Goal: Register for event/course

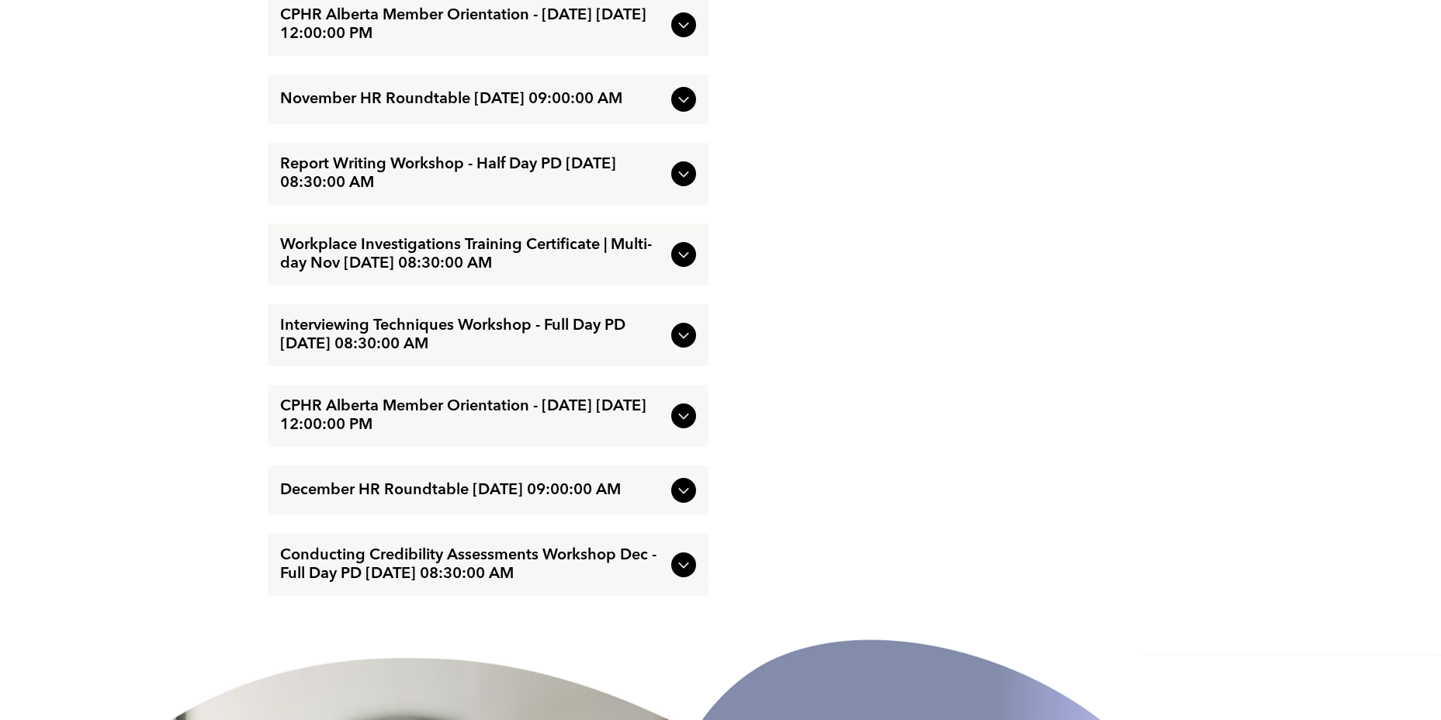
scroll to position [3491, 0]
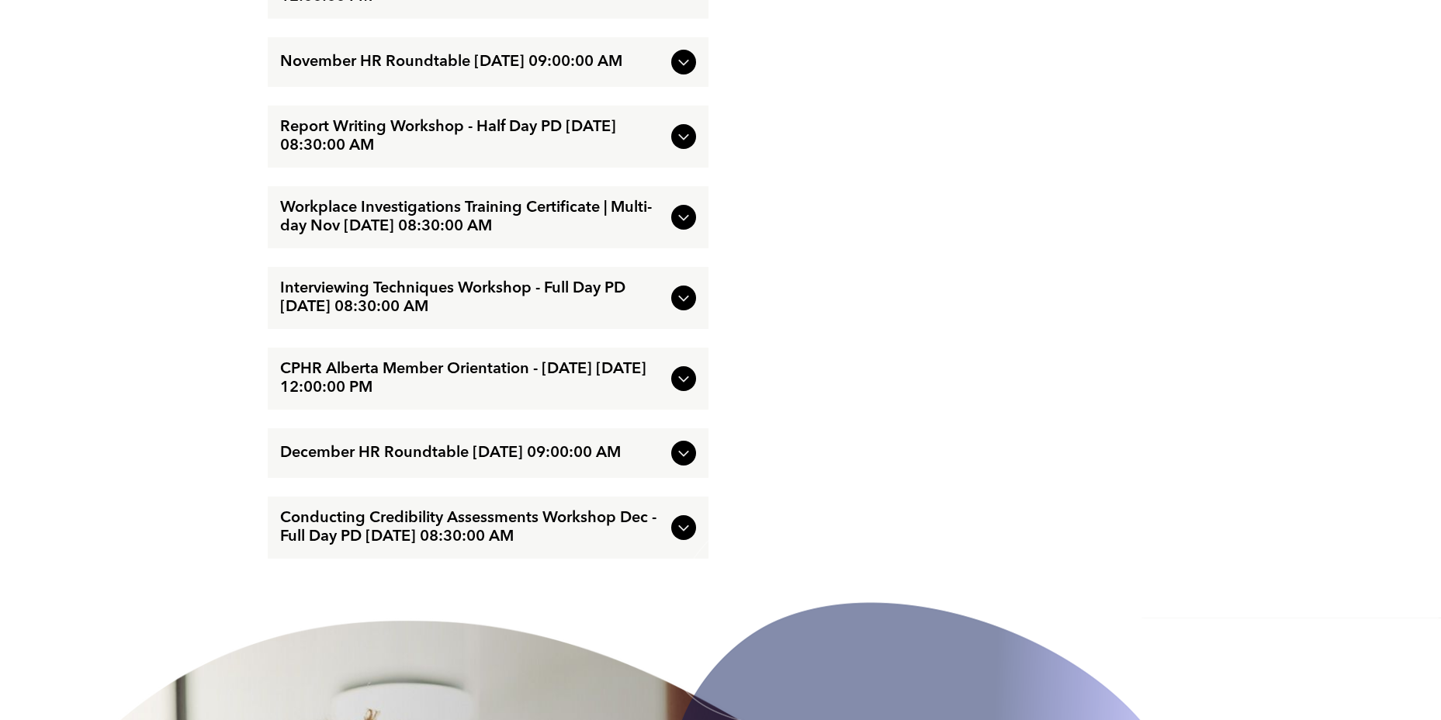
click at [475, 546] on span "Conducting Credibility Assessments Workshop Dec - Full Day PD [DATE] 08:30:00 AM" at bounding box center [472, 527] width 385 height 37
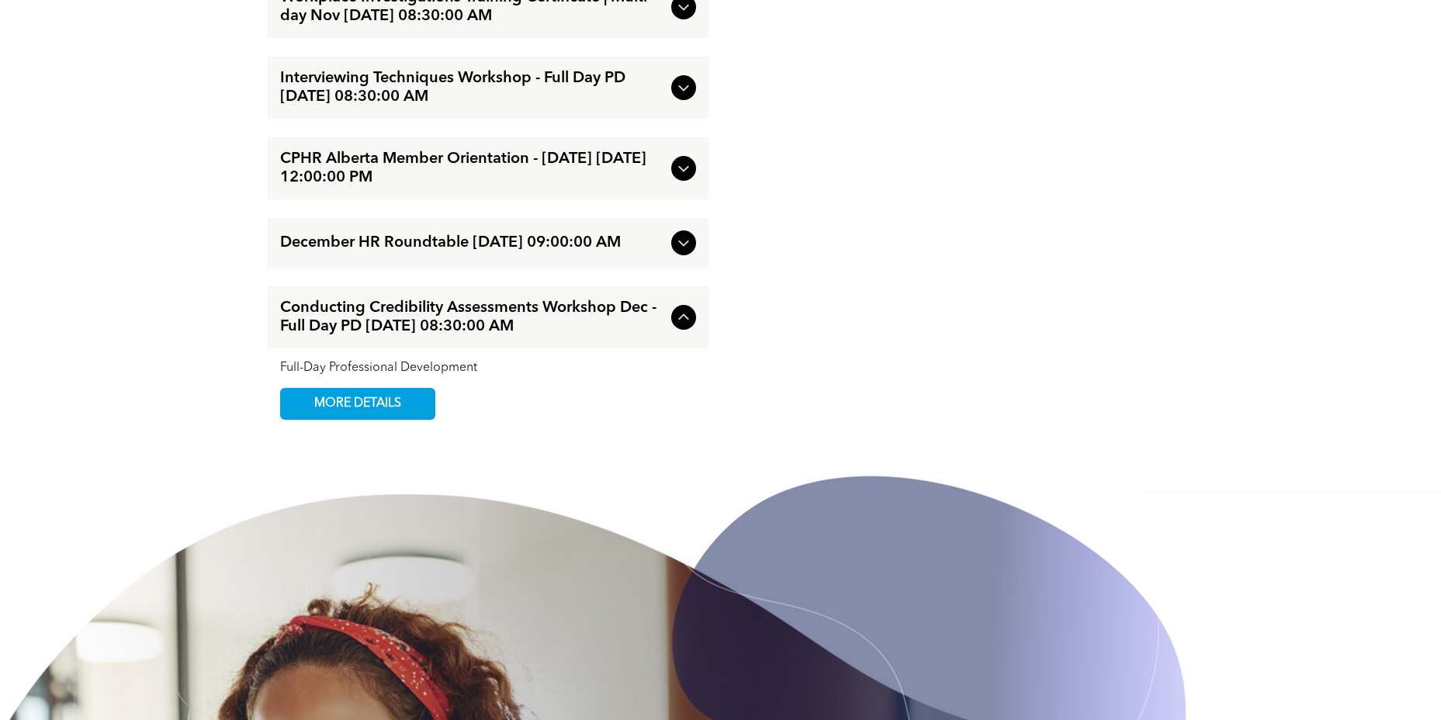
scroll to position [3640, 0]
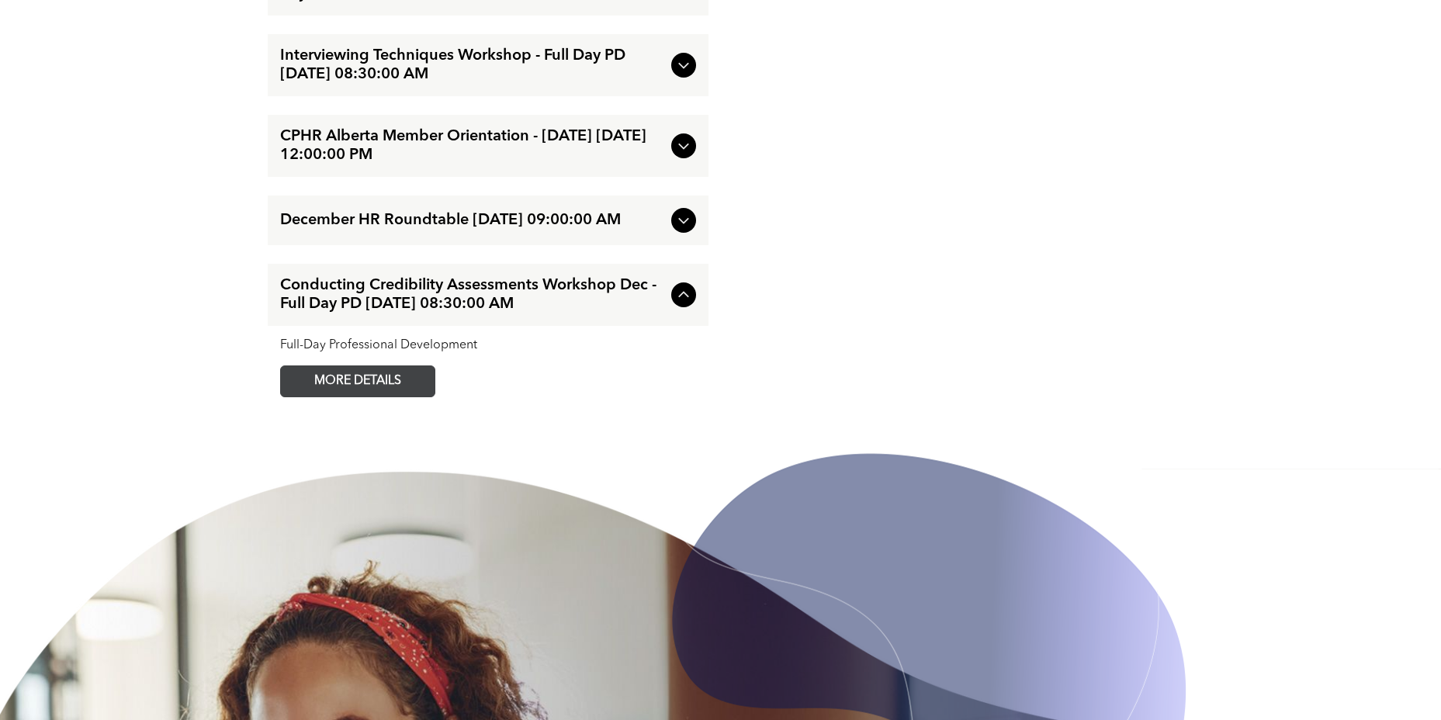
click at [376, 396] on span "MORE DETAILS" at bounding box center [357, 381] width 123 height 30
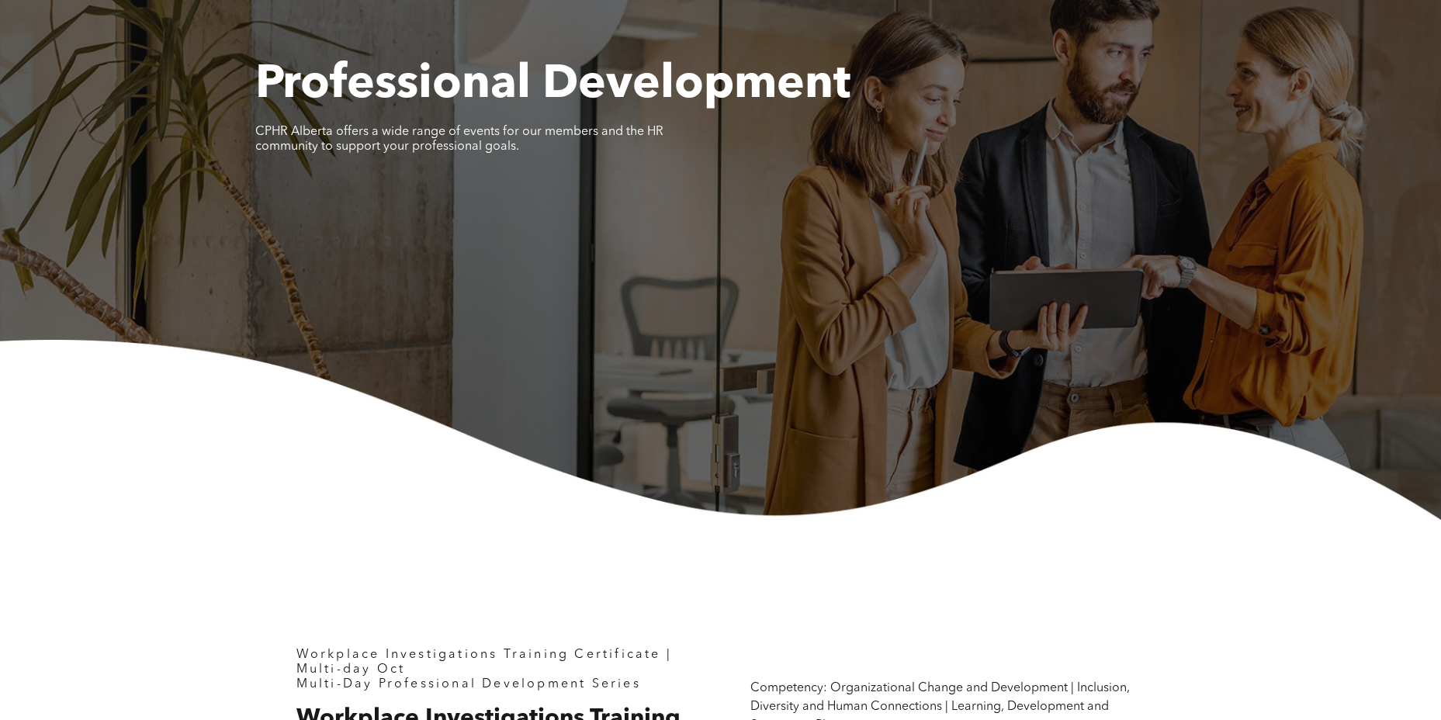
scroll to position [0, 0]
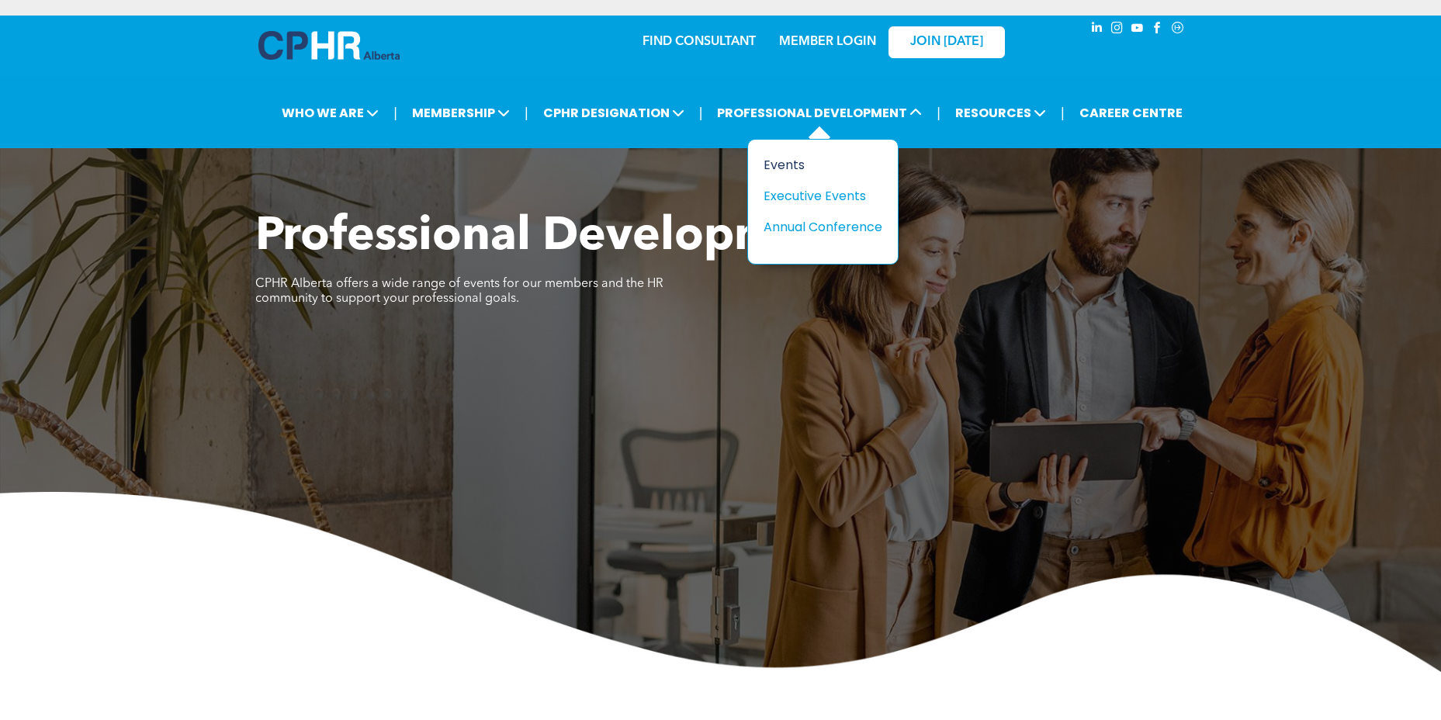
click at [793, 163] on div "Events" at bounding box center [816, 164] width 107 height 19
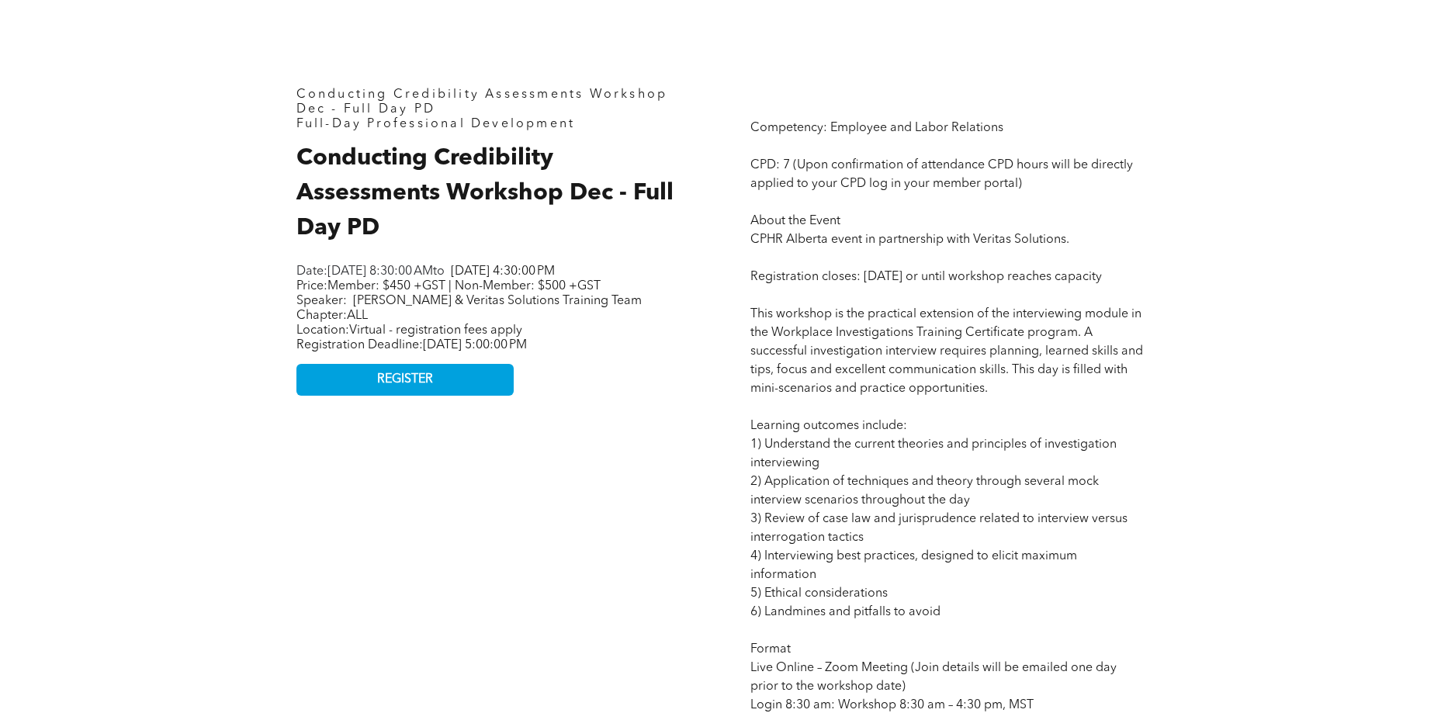
scroll to position [698, 0]
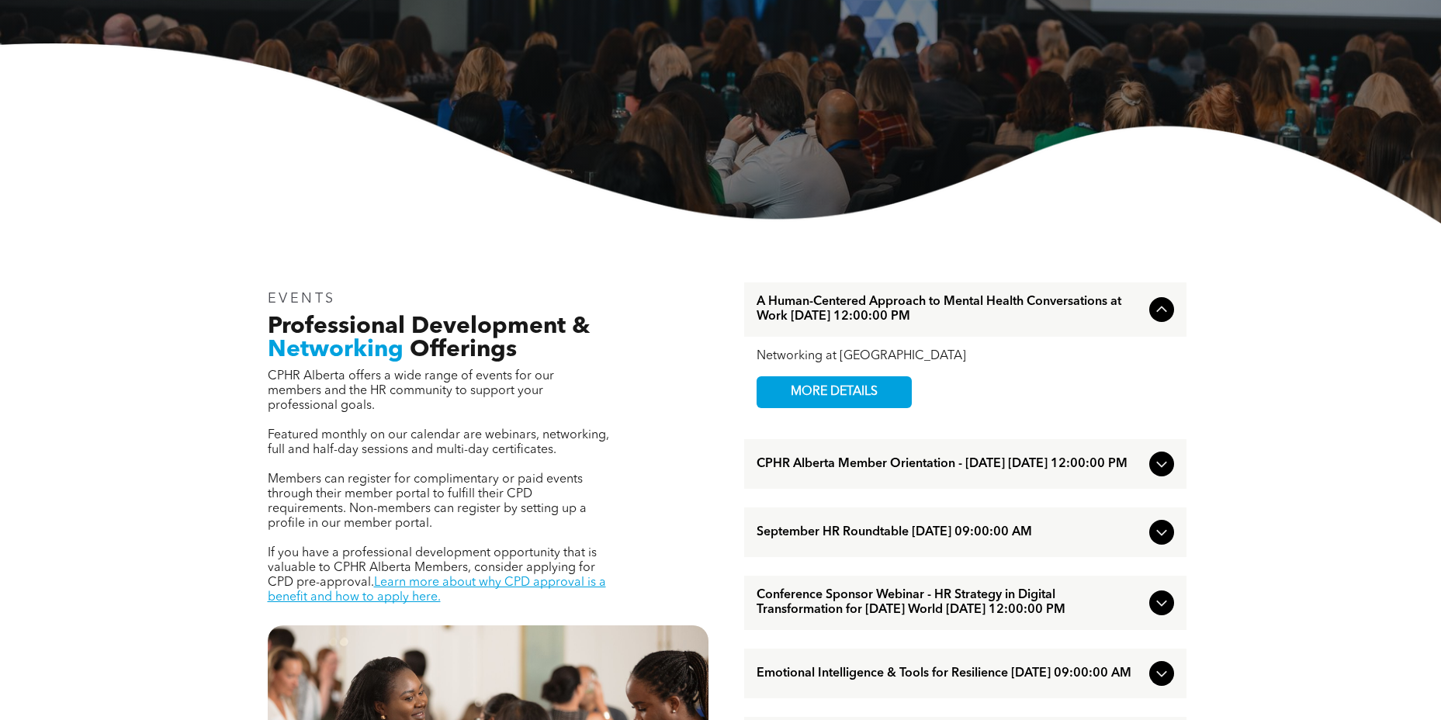
scroll to position [310, 0]
click at [985, 617] on span "Conference Sponsor Webinar - HR Strategy in Digital Transformation for [DATE] W…" at bounding box center [949, 601] width 386 height 29
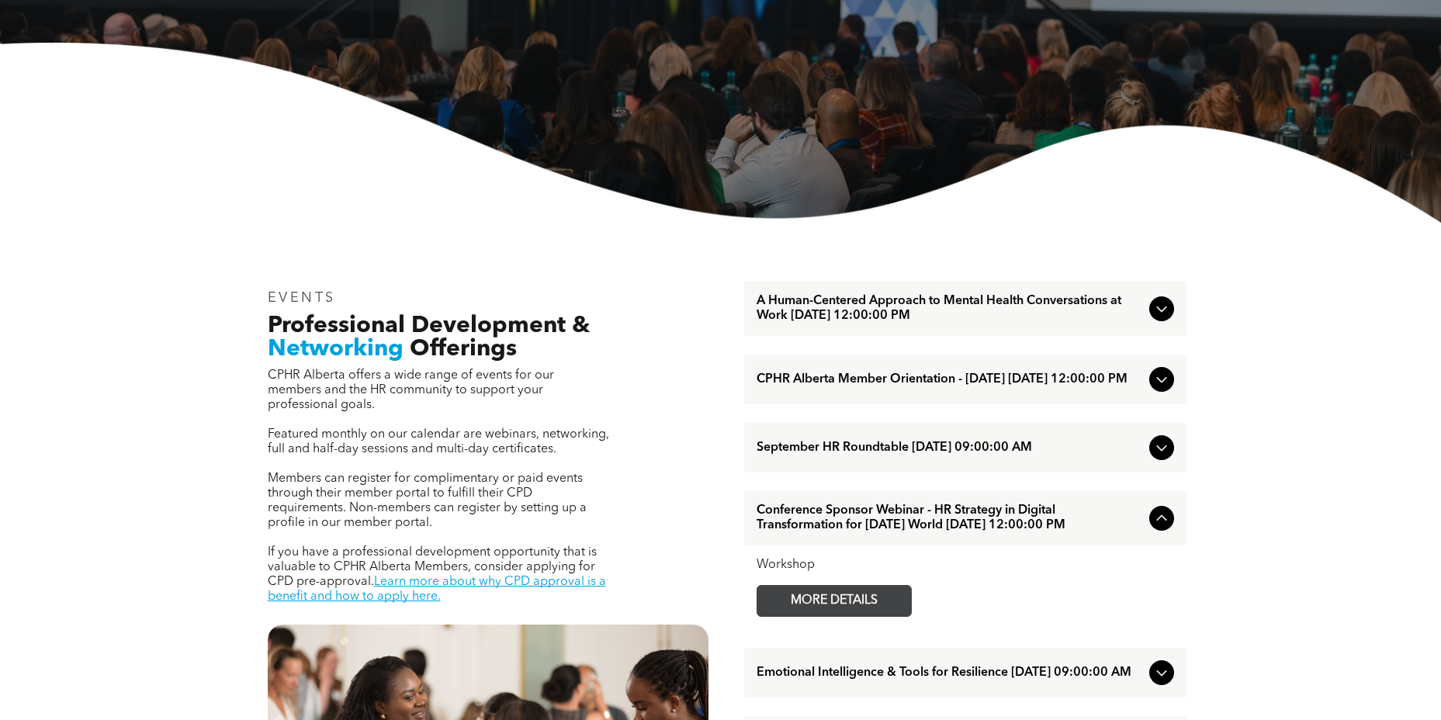
click at [867, 612] on span "MORE DETAILS" at bounding box center [834, 601] width 123 height 30
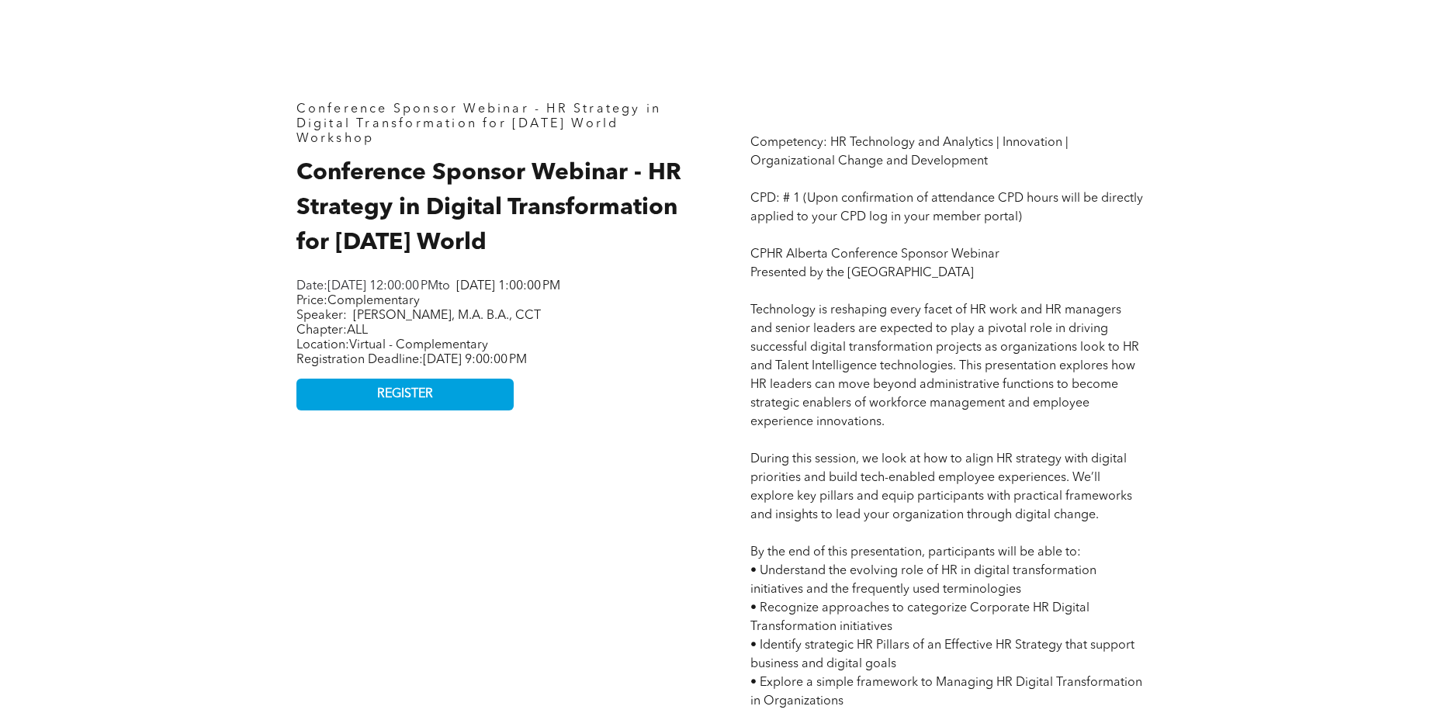
scroll to position [698, 0]
click at [443, 403] on link "REGISTER" at bounding box center [404, 394] width 217 height 32
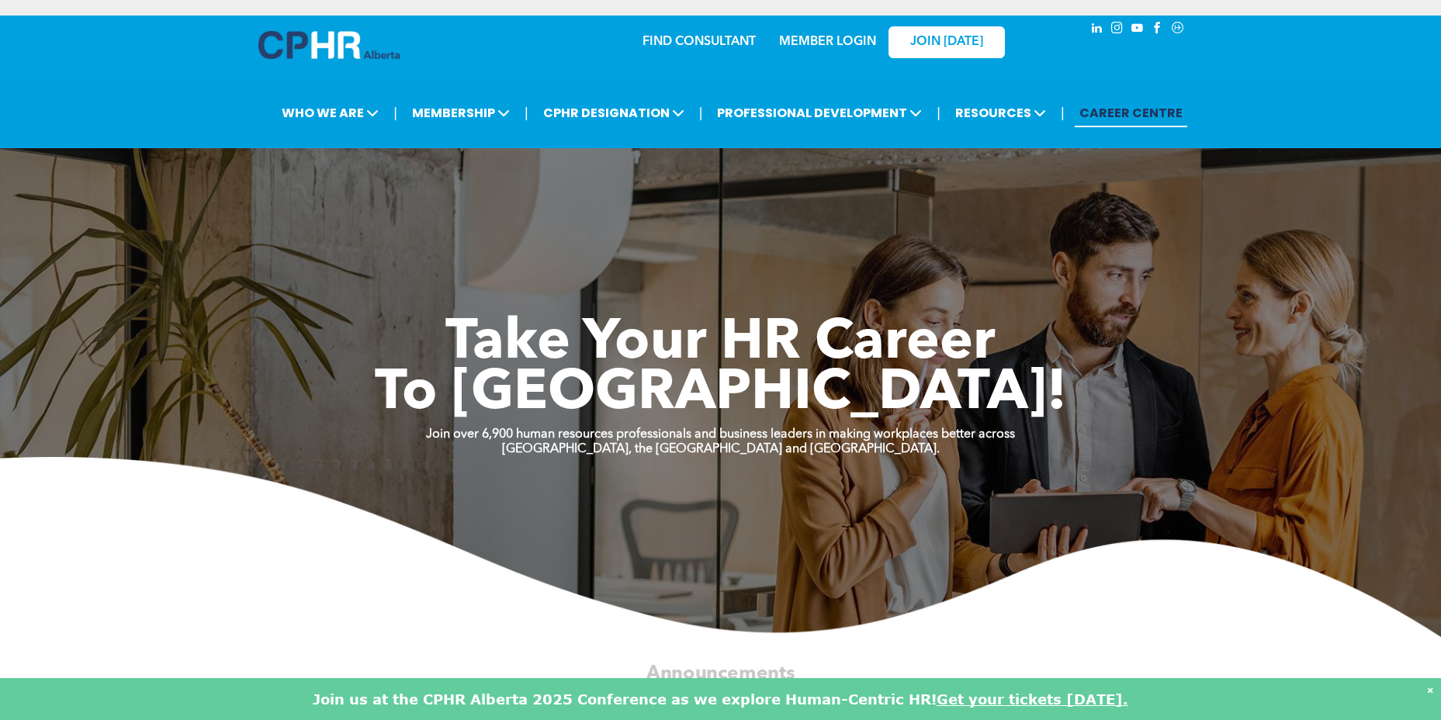
click at [835, 36] on link "MEMBER LOGIN" at bounding box center [827, 42] width 97 height 12
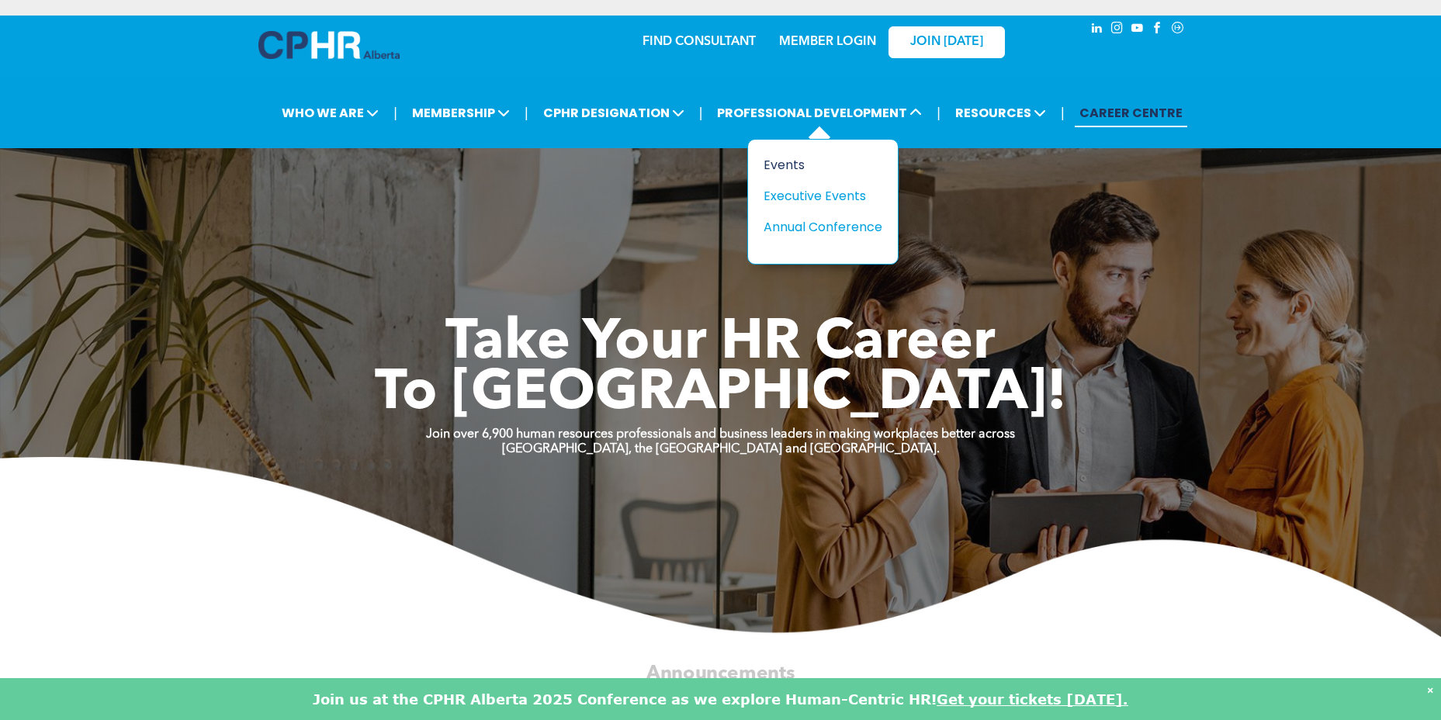
click at [786, 168] on div "Events" at bounding box center [816, 164] width 107 height 19
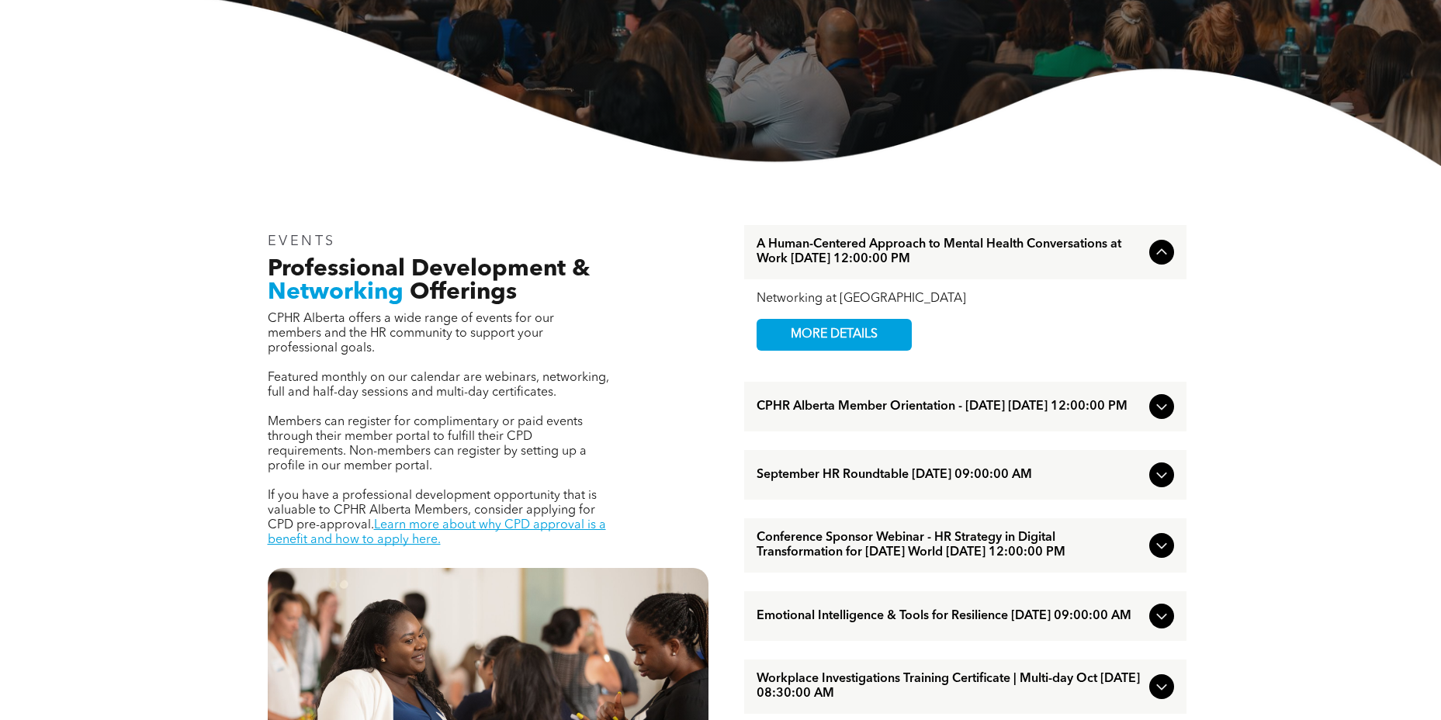
scroll to position [466, 0]
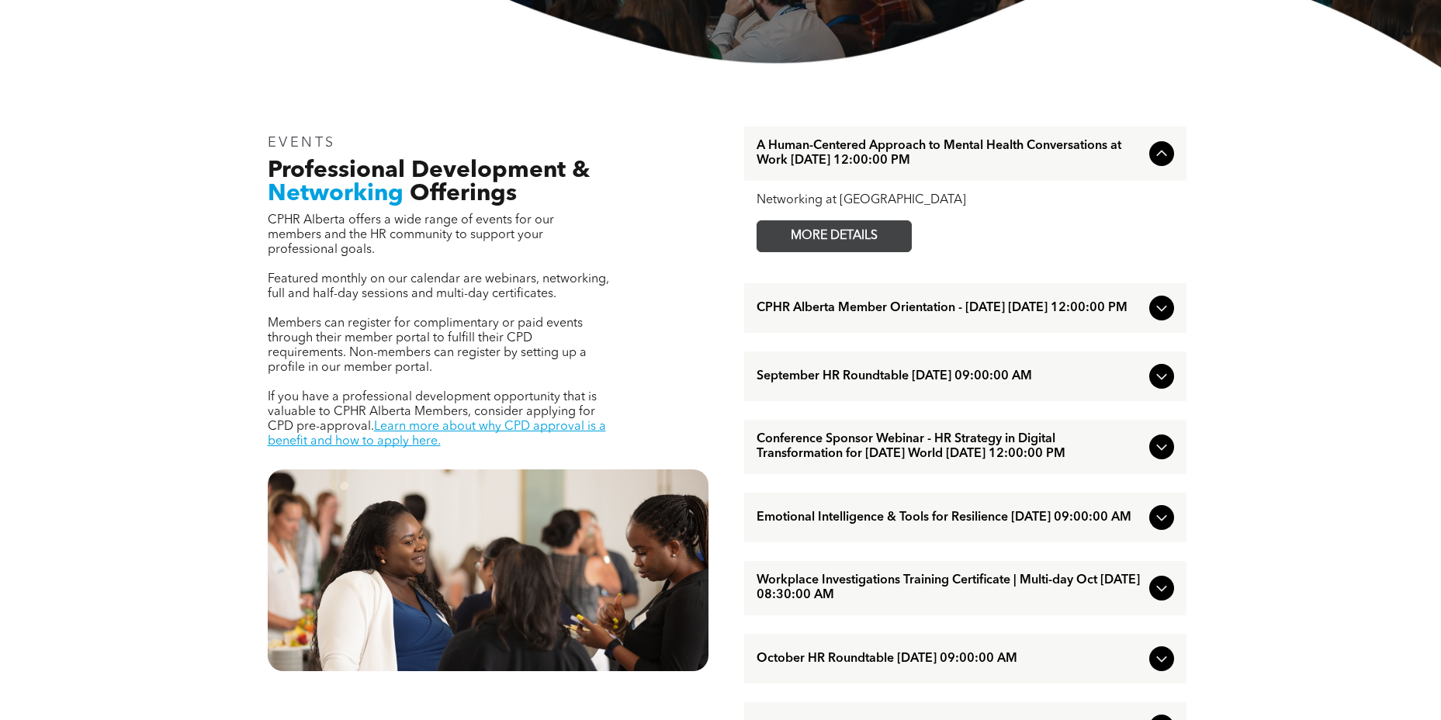
click at [817, 235] on span "MORE DETAILS" at bounding box center [834, 236] width 123 height 30
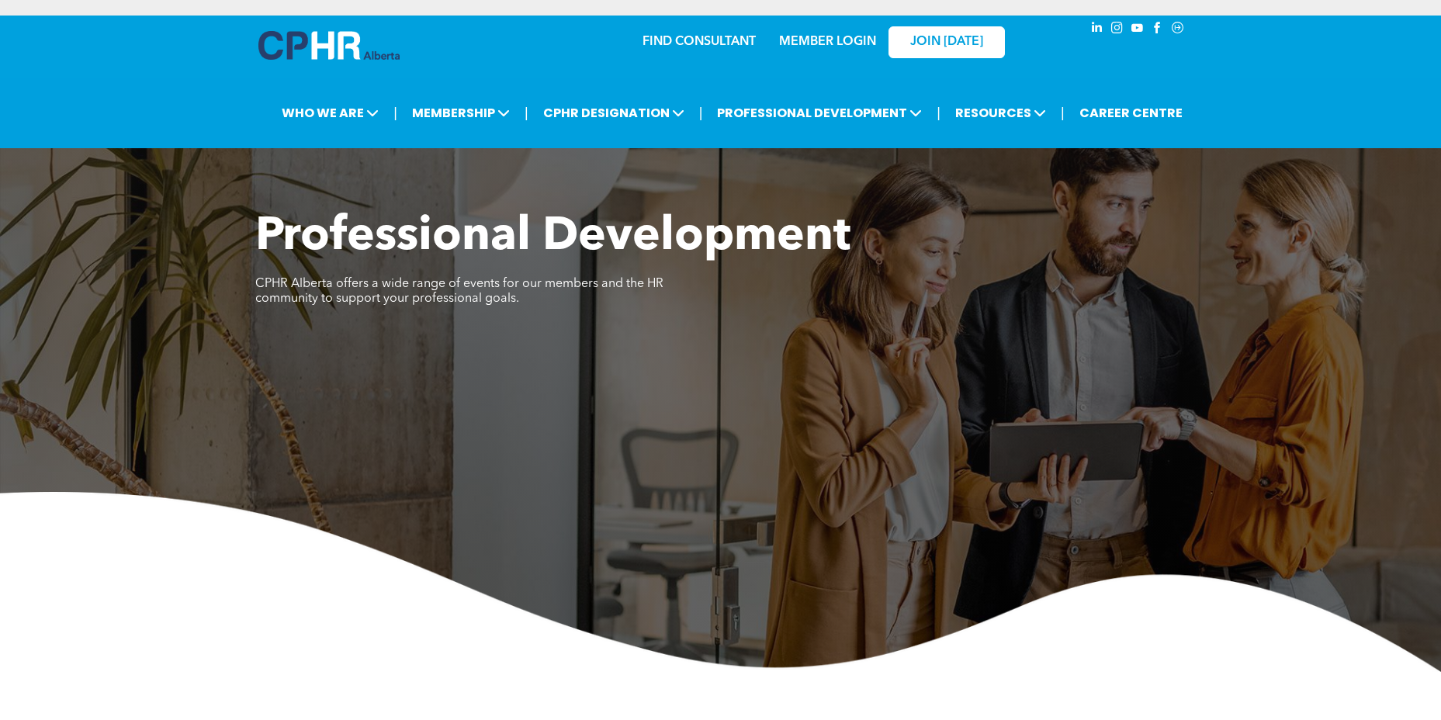
scroll to position [543, 0]
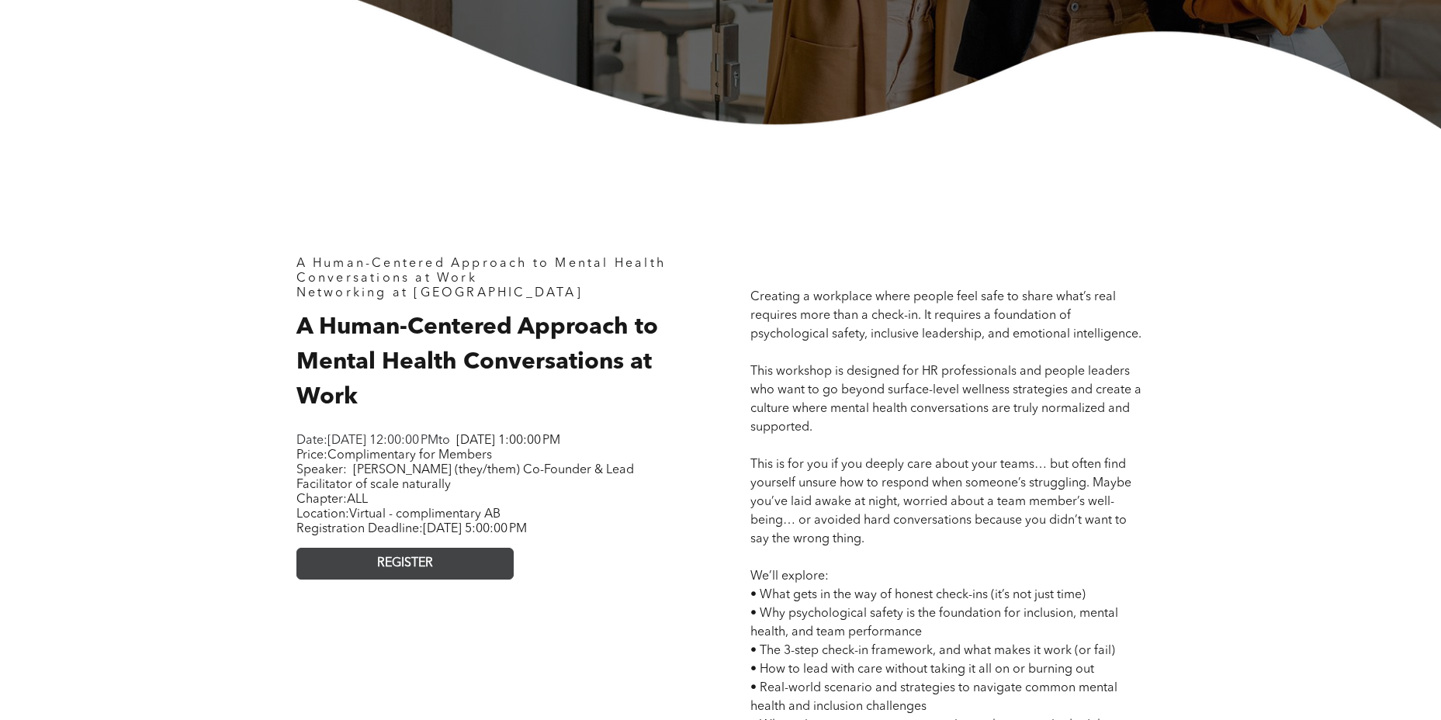
click at [469, 580] on link "REGISTER" at bounding box center [404, 564] width 217 height 32
